Goal: Task Accomplishment & Management: Use online tool/utility

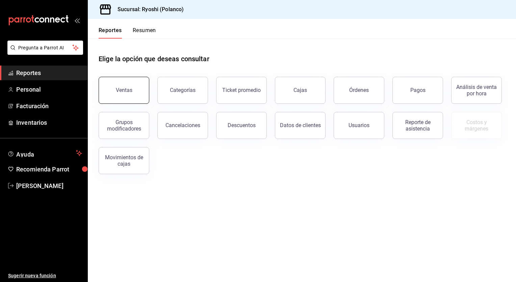
click at [122, 85] on button "Ventas" at bounding box center [124, 90] width 51 height 27
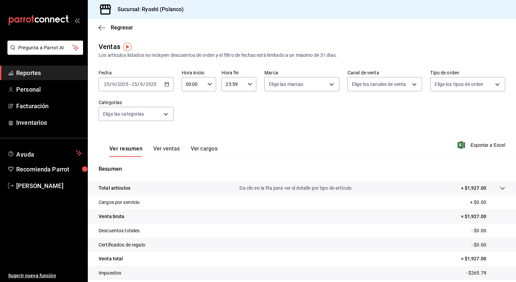
click at [166, 85] on icon "button" at bounding box center [166, 84] width 5 height 5
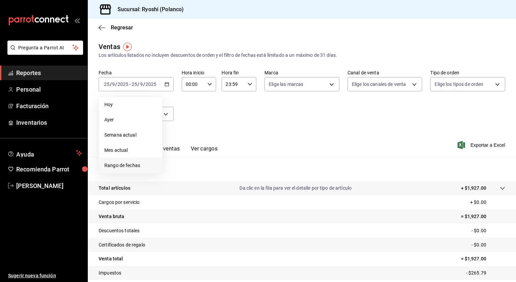
click at [121, 168] on span "Rango de fechas" at bounding box center [130, 165] width 52 height 7
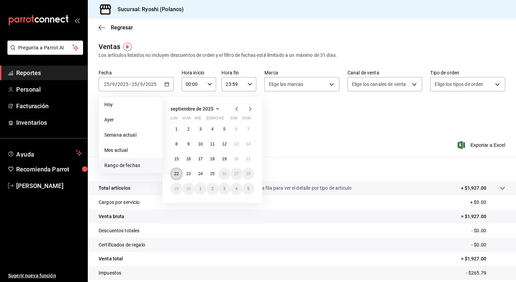
click at [179, 174] on button "22" at bounding box center [177, 173] width 12 height 12
click at [213, 174] on abbr "25" at bounding box center [212, 173] width 4 height 5
click at [176, 172] on abbr "22" at bounding box center [176, 173] width 4 height 5
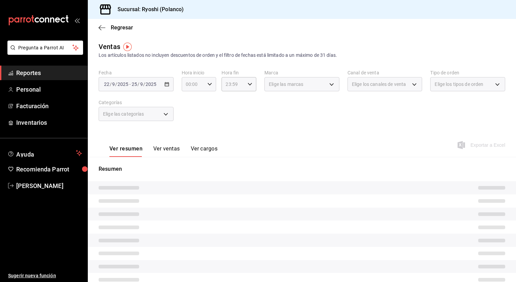
click at [208, 86] on icon "button" at bounding box center [209, 84] width 5 height 5
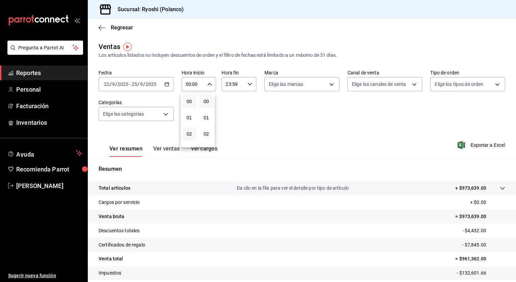
click at [188, 137] on button "02" at bounding box center [189, 134] width 15 height 14
type input "02:00"
click at [188, 104] on span "05" at bounding box center [189, 101] width 6 height 5
type input "05:00"
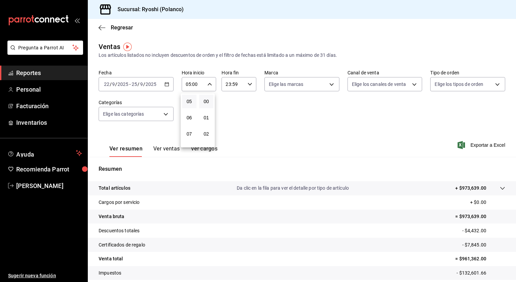
click at [251, 86] on div at bounding box center [258, 141] width 516 height 282
click at [250, 86] on div "00 01 02 03 04 05 06 07 08 09 10 11 12 13 14 15 16 17 18 19 20 21 22 23 00 01 0…" at bounding box center [258, 142] width 516 height 280
click at [245, 86] on div "23:59 Hora fin" at bounding box center [238, 84] width 35 height 14
click at [232, 106] on span "21" at bounding box center [229, 106] width 6 height 5
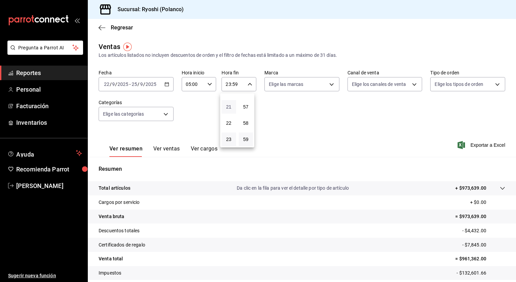
type input "21:59"
click at [230, 102] on span "05" at bounding box center [229, 101] width 6 height 5
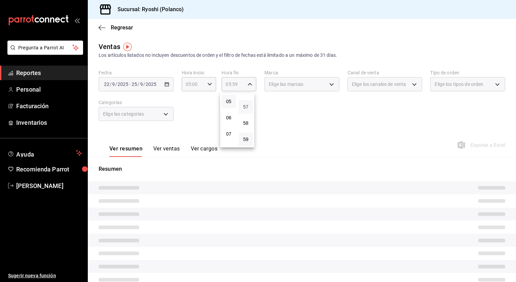
click at [247, 105] on span "57" at bounding box center [246, 106] width 6 height 5
type input "05:57"
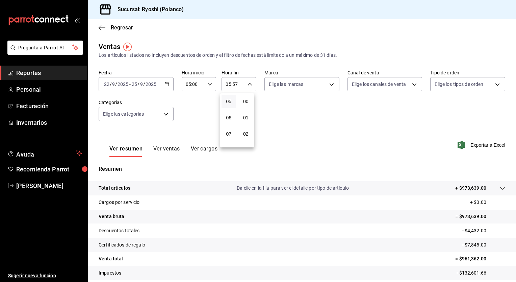
click at [245, 103] on span "00" at bounding box center [246, 101] width 6 height 5
type input "05:00"
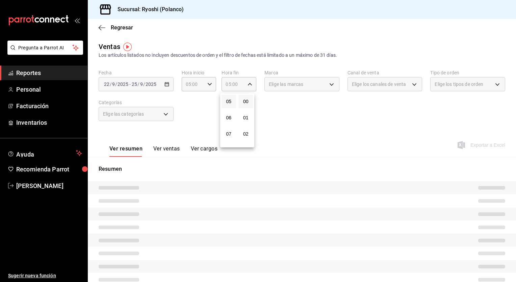
click at [312, 122] on div at bounding box center [258, 141] width 516 height 282
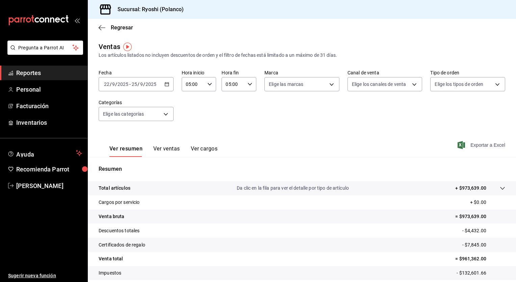
click at [471, 146] on span "Exportar a Excel" at bounding box center [482, 145] width 46 height 8
click at [474, 121] on div "Fecha [DATE] [DATE] - [DATE] [DATE] Hora inicio 05:00 Hora inicio Hora fin 05:0…" at bounding box center [302, 99] width 407 height 59
click at [483, 146] on span "Exportar a Excel" at bounding box center [482, 145] width 46 height 8
